Goal: Task Accomplishment & Management: Manage account settings

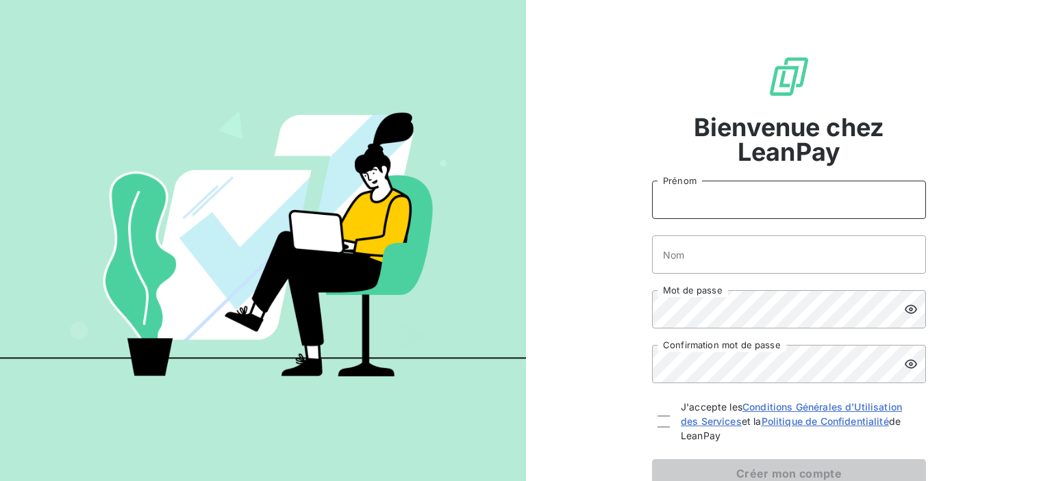
click at [697, 204] on input "Prénom" at bounding box center [789, 200] width 274 height 38
type input "[PERSON_NAME]"
click at [714, 245] on input "Nom" at bounding box center [789, 255] width 274 height 38
type input "[EMAIL_ADDRESS][PERSON_NAME][DOMAIN_NAME]"
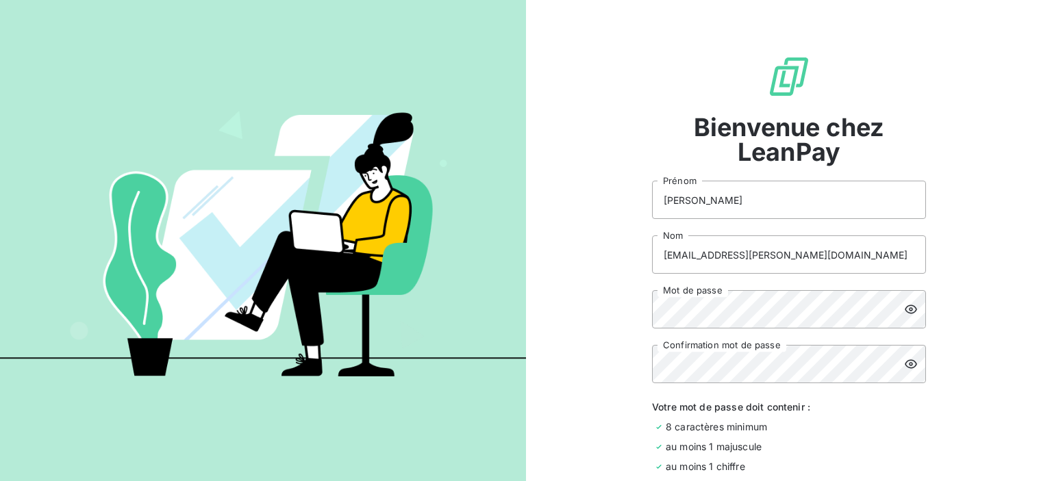
click at [904, 308] on icon at bounding box center [911, 310] width 14 height 14
click at [633, 313] on div "Bienvenue chez LeanPay [PERSON_NAME] [EMAIL_ADDRESS][PERSON_NAME][DOMAIN_NAME] …" at bounding box center [789, 326] width 526 height 653
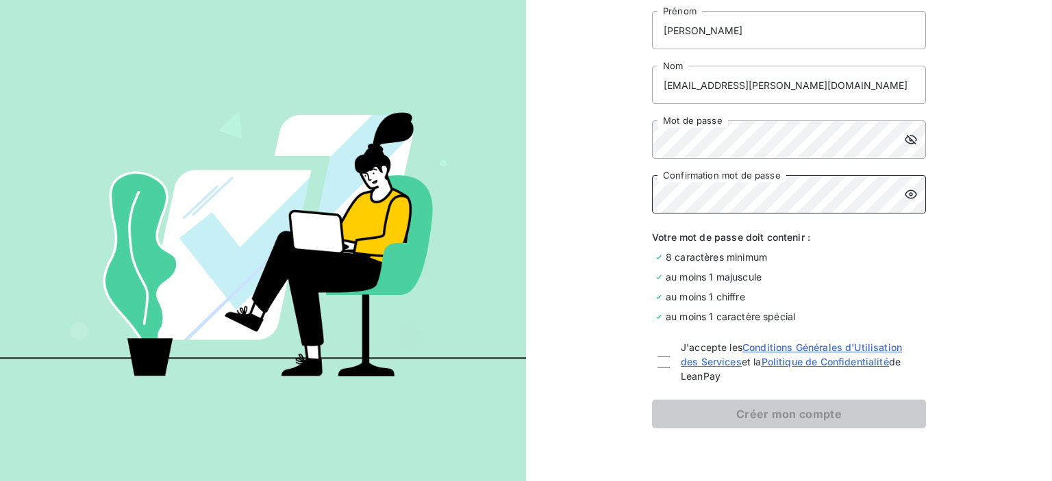
scroll to position [197, 0]
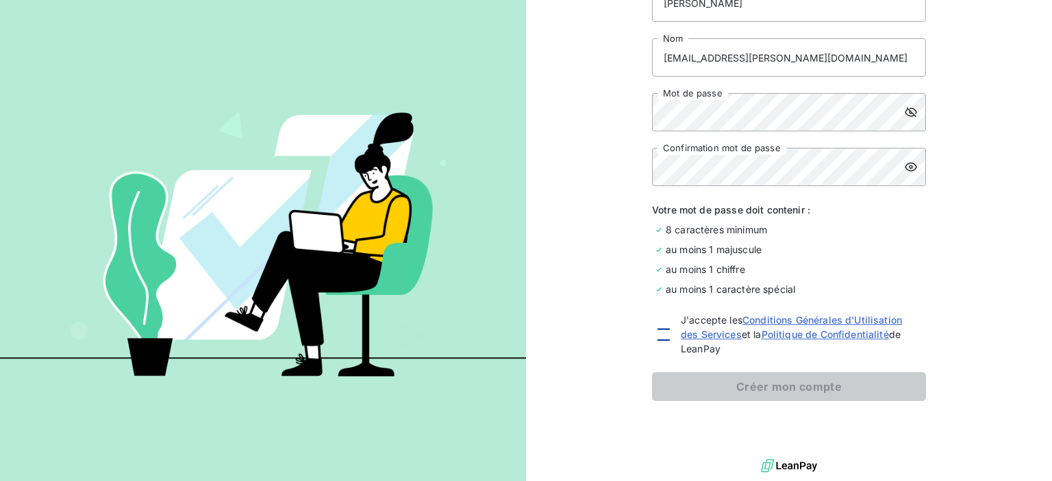
click at [658, 338] on div at bounding box center [664, 335] width 12 height 12
checkbox input "true"
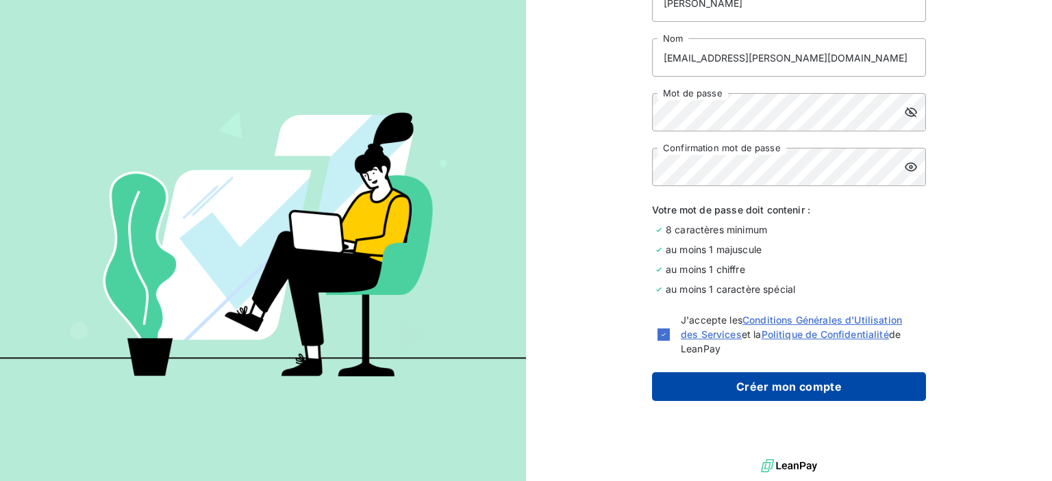
click at [746, 388] on button "Créer mon compte" at bounding box center [789, 387] width 274 height 29
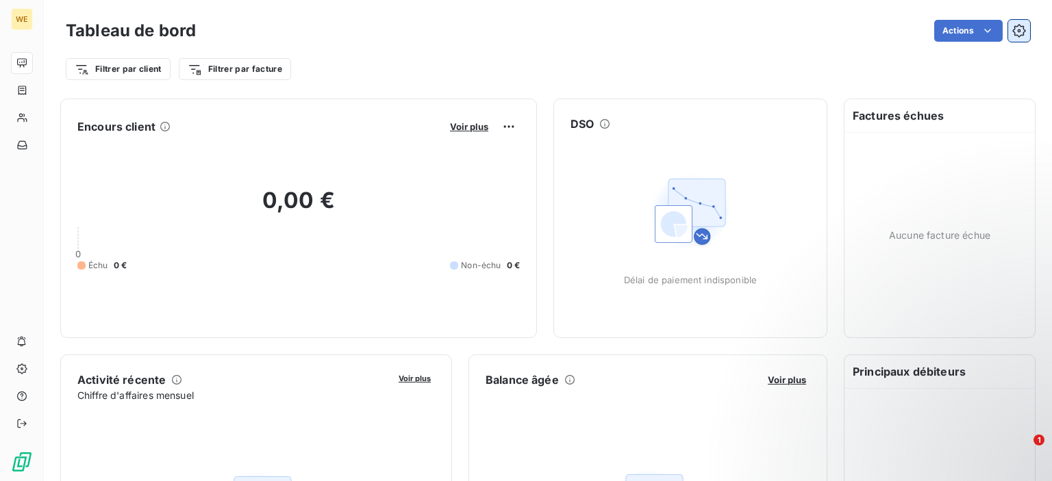
click at [1018, 36] on button "button" at bounding box center [1019, 31] width 22 height 22
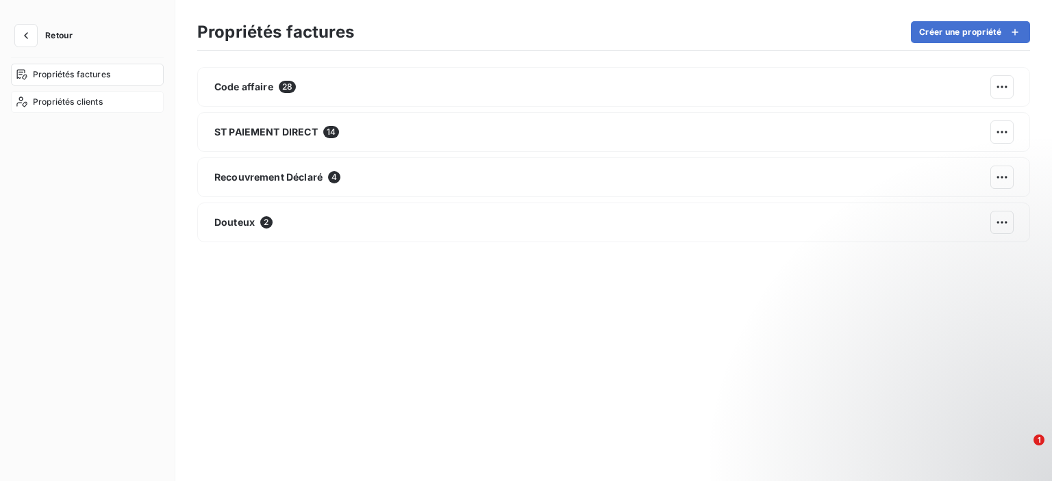
click at [77, 106] on span "Propriétés clients" at bounding box center [68, 102] width 70 height 12
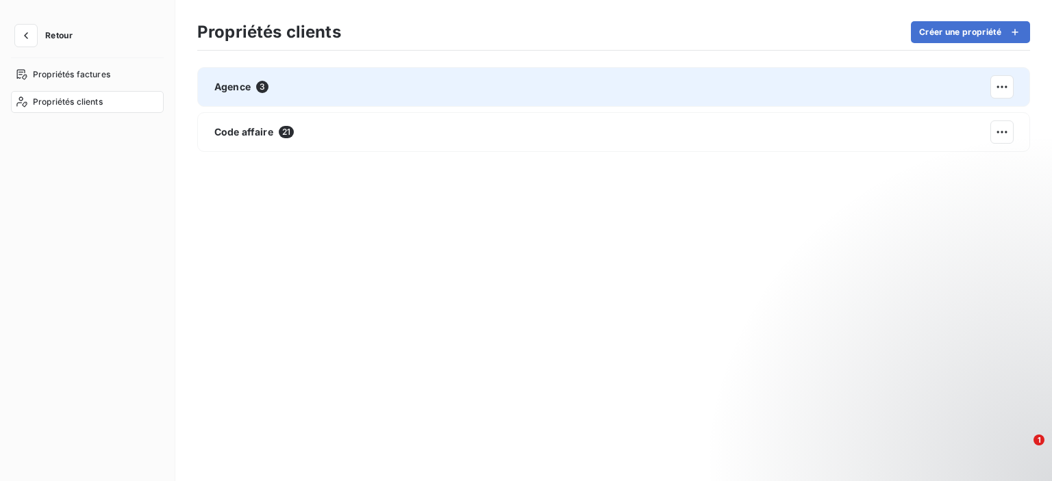
click at [414, 101] on div "Agence 3" at bounding box center [613, 87] width 833 height 40
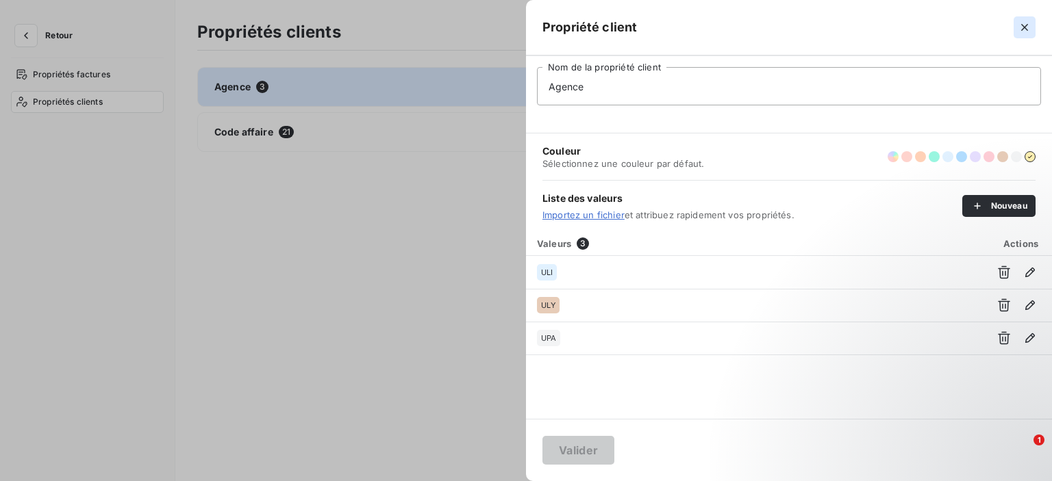
click at [1025, 27] on icon "button" at bounding box center [1024, 27] width 7 height 7
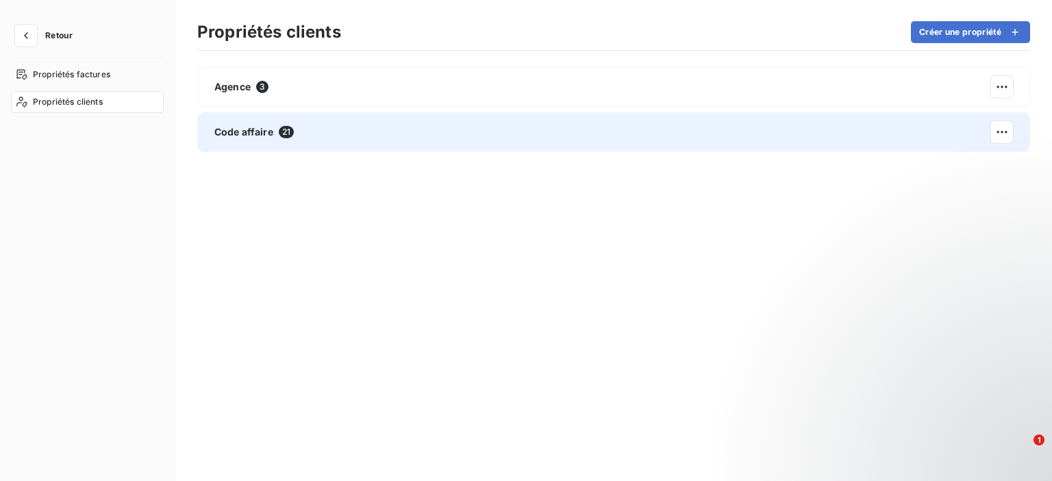
click at [458, 142] on div "Code affaire 21" at bounding box center [613, 132] width 833 height 40
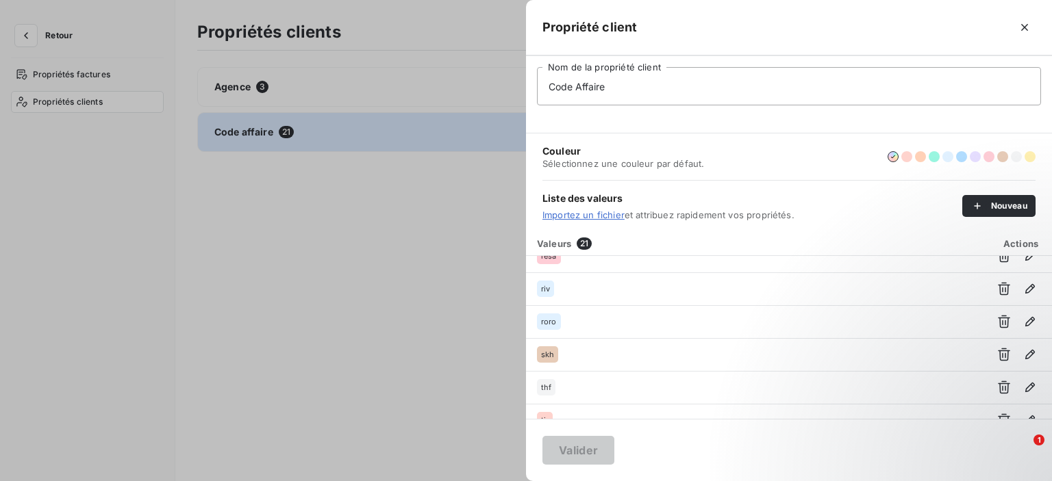
scroll to position [526, 0]
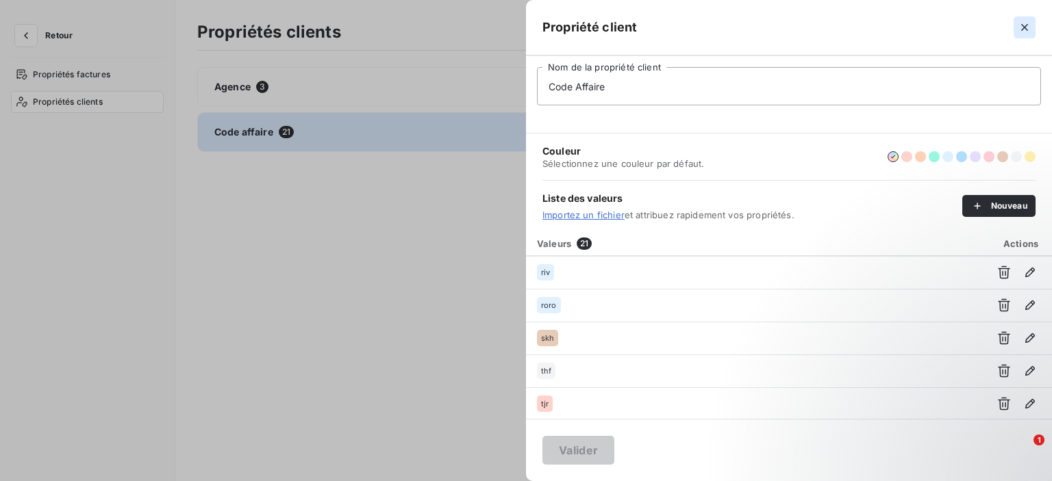
click at [1027, 29] on icon "button" at bounding box center [1024, 27] width 7 height 7
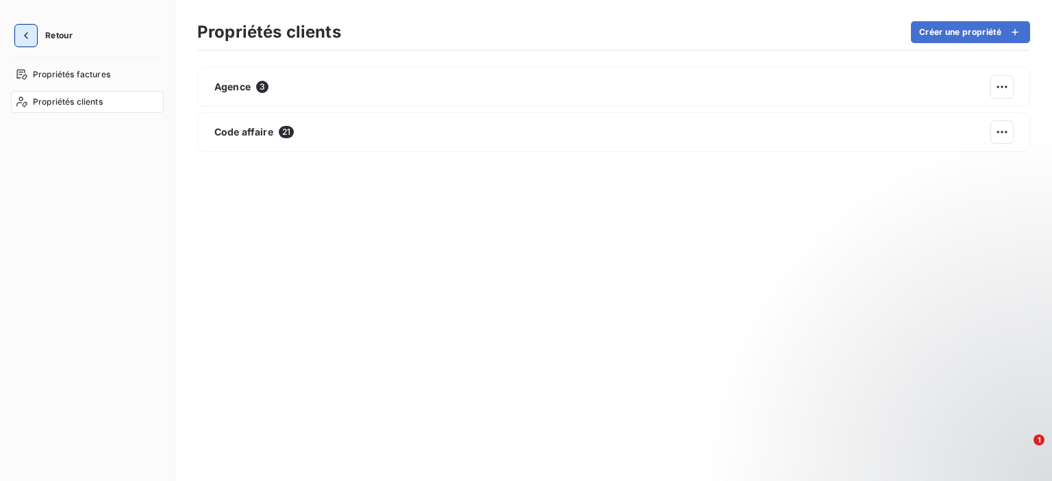
click at [28, 36] on icon "button" at bounding box center [26, 36] width 14 height 14
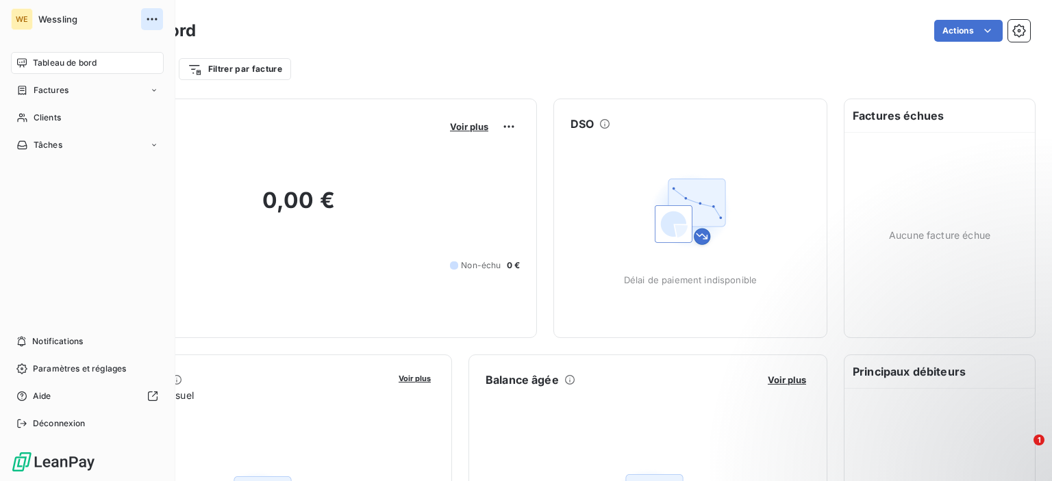
click at [148, 18] on icon "button" at bounding box center [152, 19] width 14 height 14
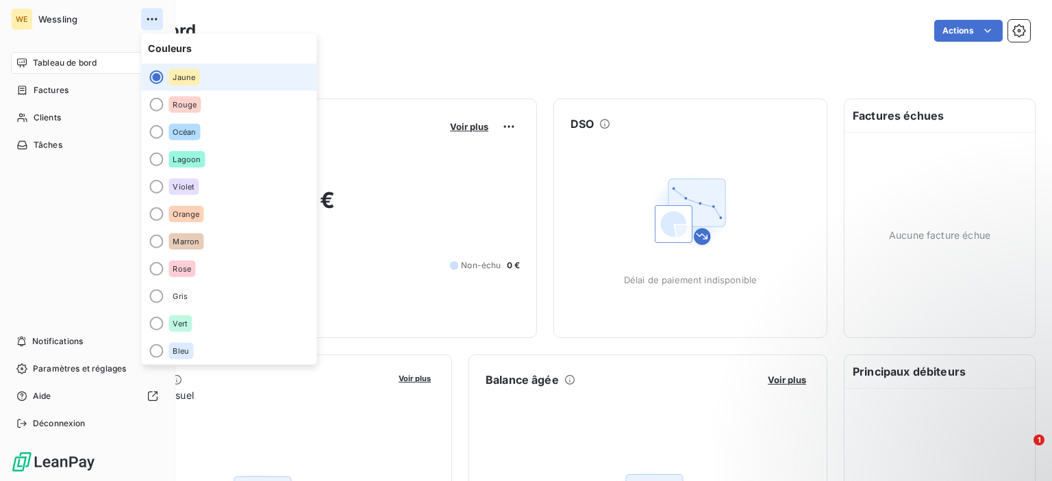
click at [148, 18] on icon "button" at bounding box center [152, 19] width 14 height 14
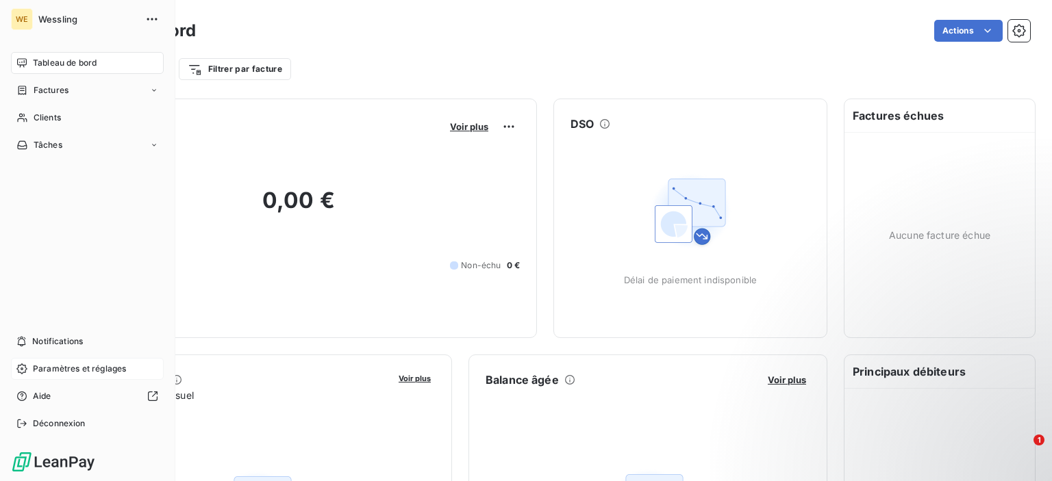
click at [90, 364] on span "Paramètres et réglages" at bounding box center [79, 369] width 93 height 12
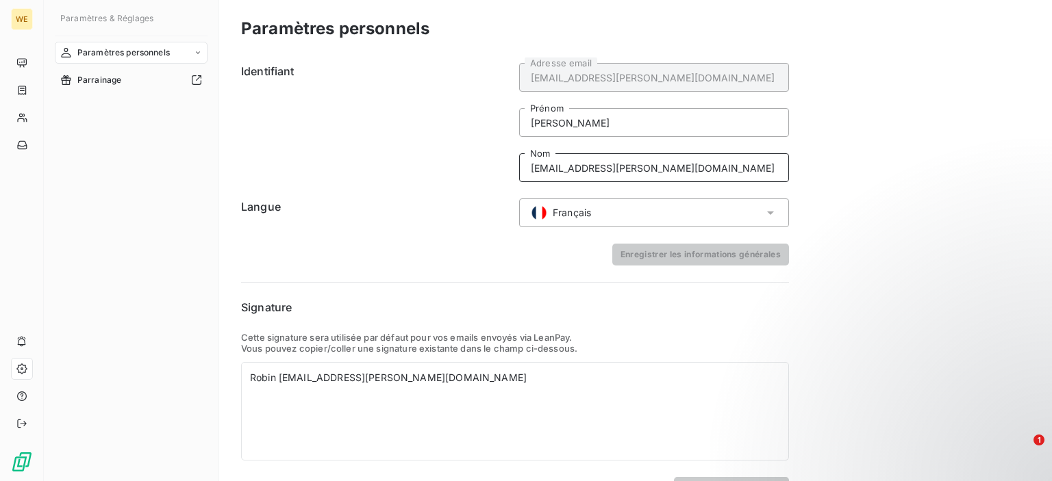
click at [688, 173] on input "[EMAIL_ADDRESS][PERSON_NAME][DOMAIN_NAME]" at bounding box center [654, 167] width 270 height 29
drag, startPoint x: 723, startPoint y: 170, endPoint x: 488, endPoint y: 177, distance: 235.7
click at [488, 177] on div "Identifiant [EMAIL_ADDRESS][PERSON_NAME][DOMAIN_NAME] Adresse email [PERSON_NAM…" at bounding box center [515, 122] width 548 height 119
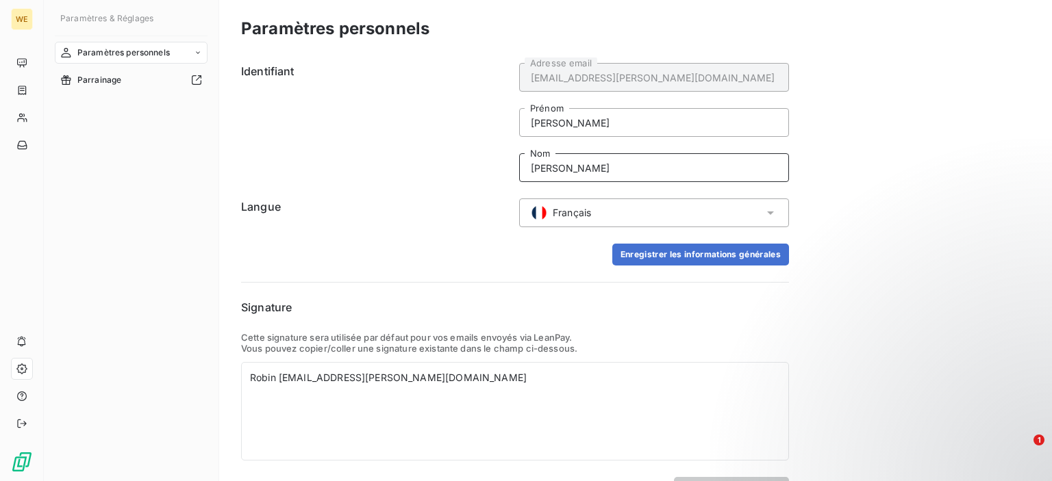
type input "[PERSON_NAME]"
click at [486, 235] on form "Identifiant [EMAIL_ADDRESS][PERSON_NAME][DOMAIN_NAME] Adresse email [PERSON_NAM…" at bounding box center [515, 164] width 548 height 203
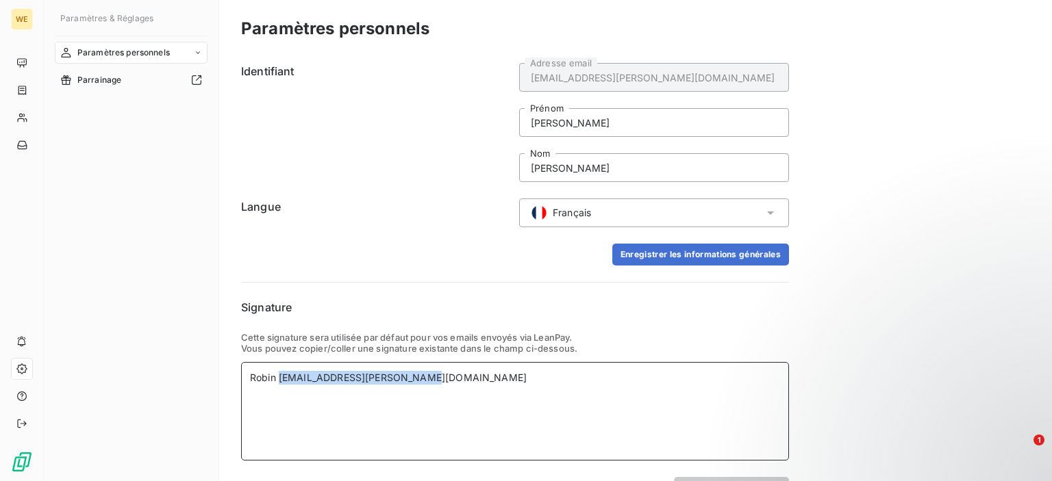
drag, startPoint x: 449, startPoint y: 384, endPoint x: 277, endPoint y: 382, distance: 171.9
click at [277, 382] on div "Robin [EMAIL_ADDRESS][PERSON_NAME][DOMAIN_NAME]" at bounding box center [515, 378] width 530 height 14
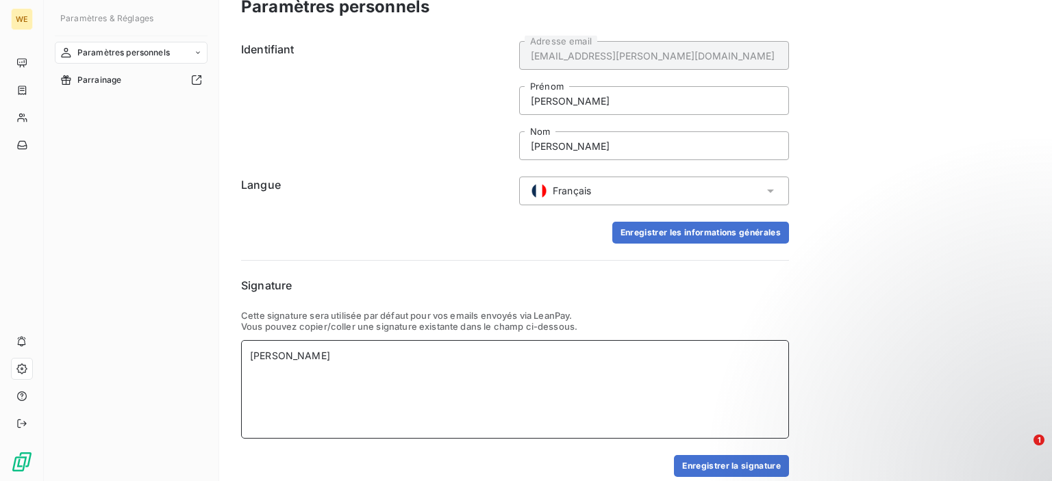
scroll to position [34, 0]
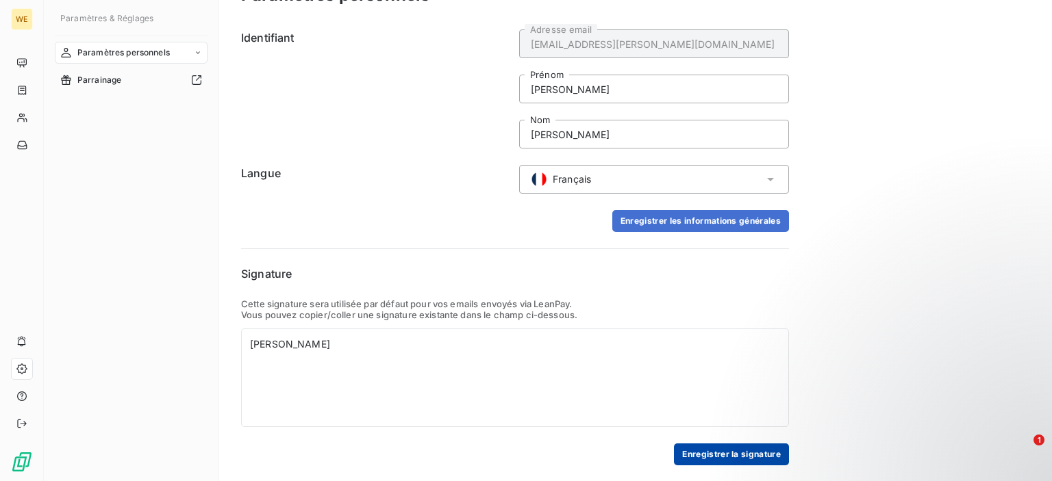
click at [707, 460] on button "Enregistrer la signature" at bounding box center [731, 455] width 115 height 22
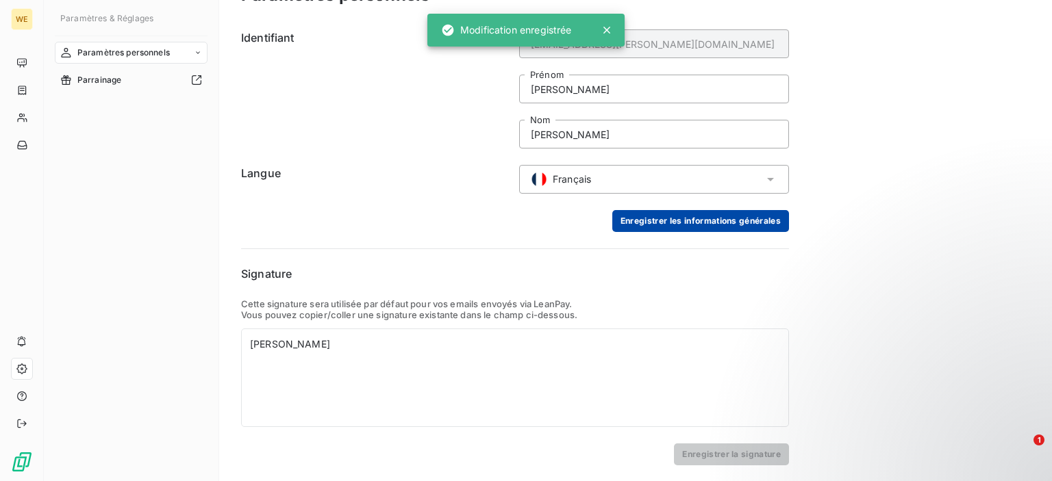
click at [675, 225] on button "Enregistrer les informations générales" at bounding box center [700, 221] width 177 height 22
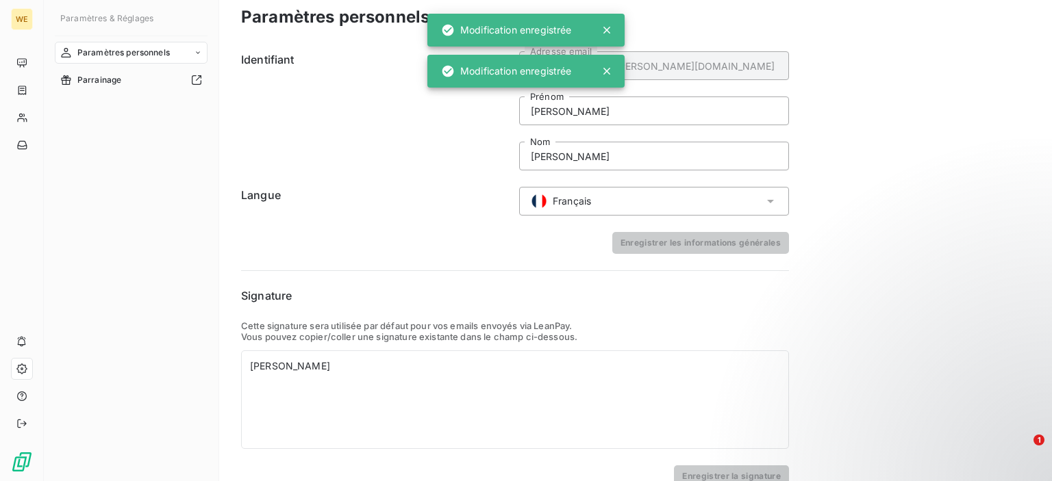
scroll to position [0, 0]
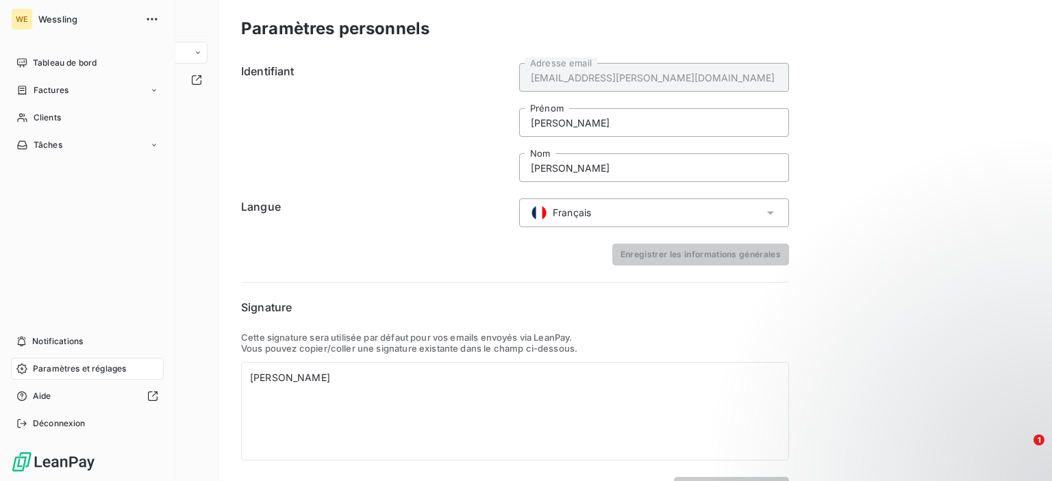
click at [62, 17] on span "Wessling" at bounding box center [87, 19] width 99 height 11
click at [55, 68] on span "Tableau de bord" at bounding box center [65, 63] width 64 height 12
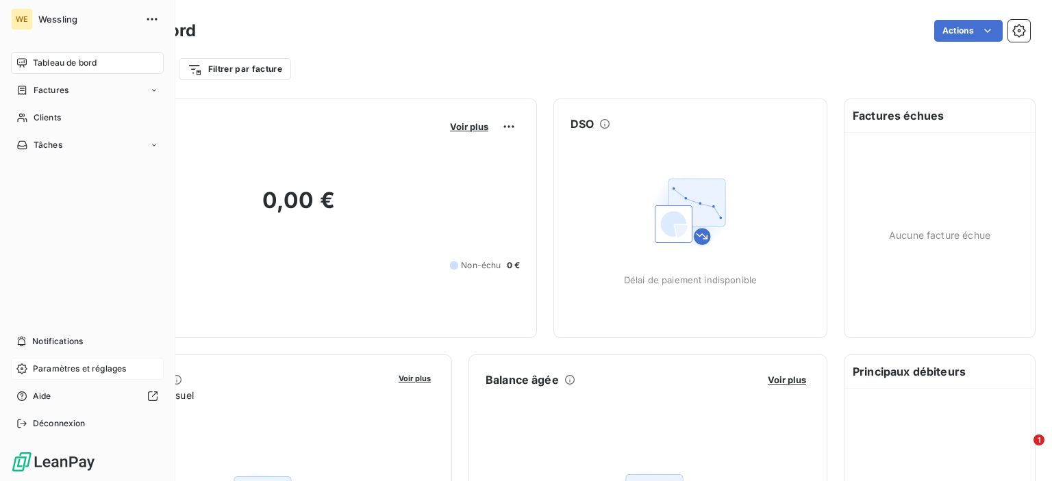
click at [78, 16] on span "Wessling" at bounding box center [87, 19] width 99 height 11
